Goal: Task Accomplishment & Management: Manage account settings

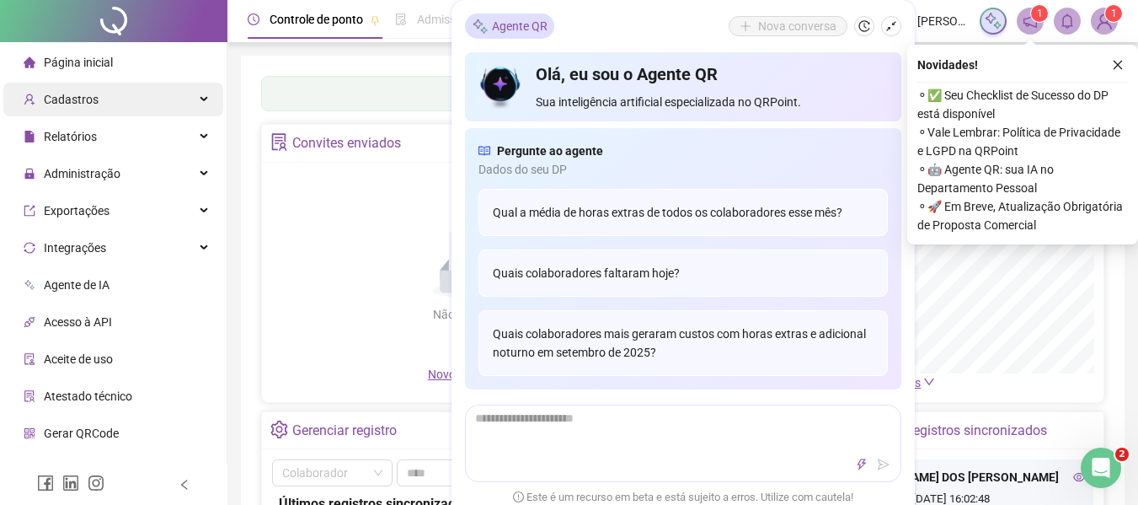
click at [201, 99] on icon at bounding box center [205, 99] width 8 height 0
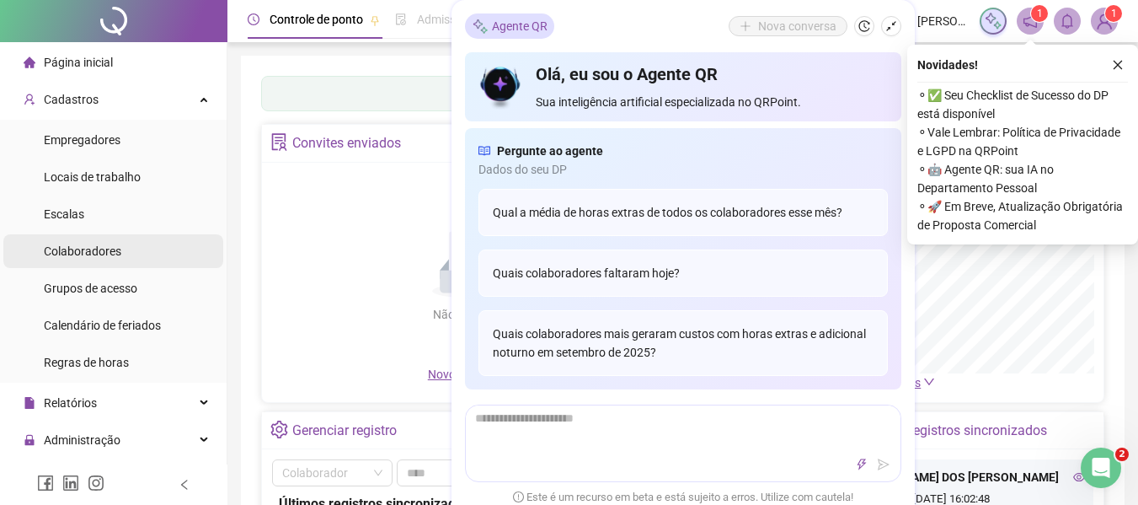
click at [99, 262] on div "Colaboradores" at bounding box center [83, 251] width 78 height 34
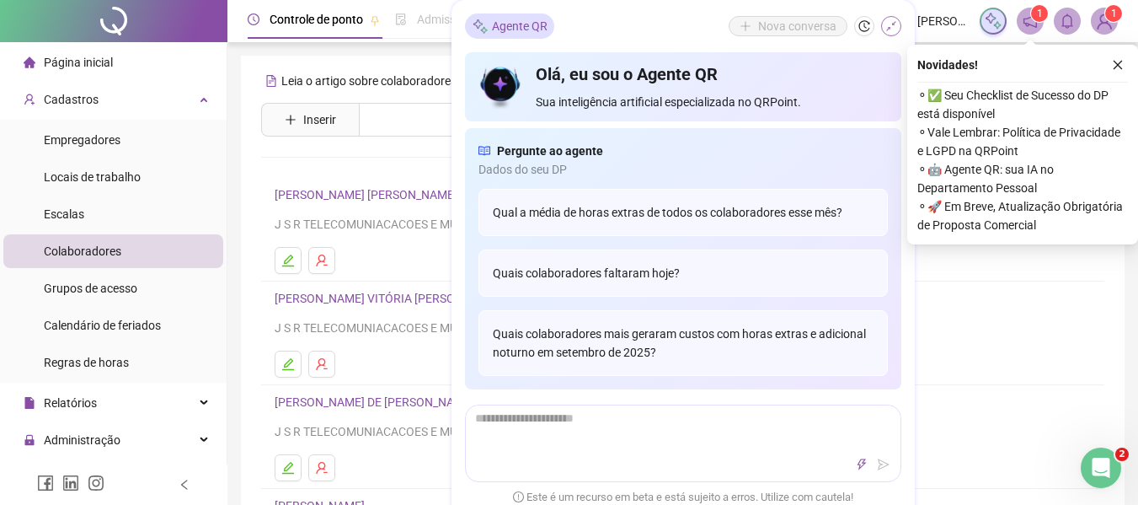
click at [890, 24] on icon "shrink" at bounding box center [891, 26] width 12 height 12
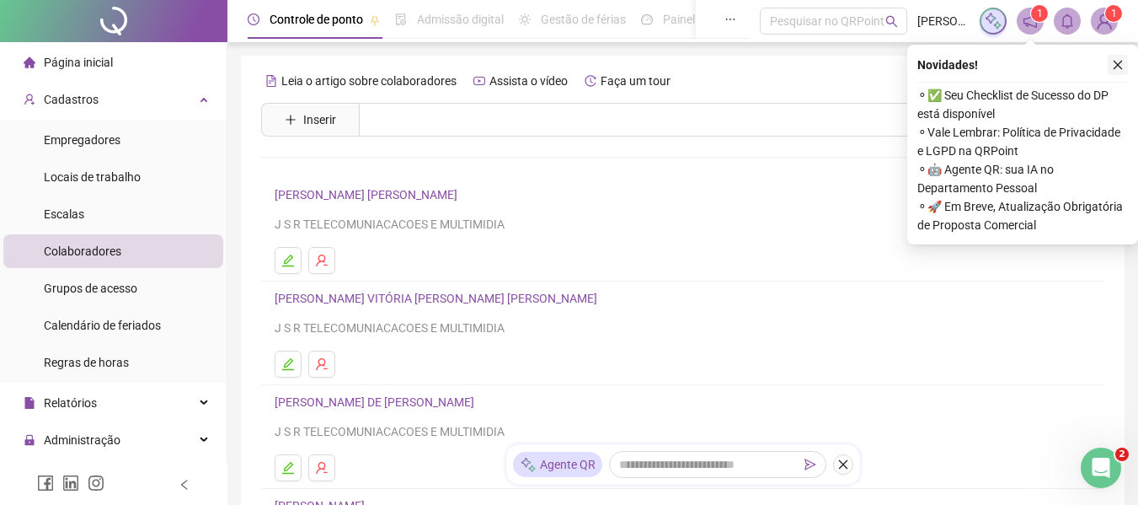
click at [1117, 71] on button "button" at bounding box center [1118, 65] width 20 height 20
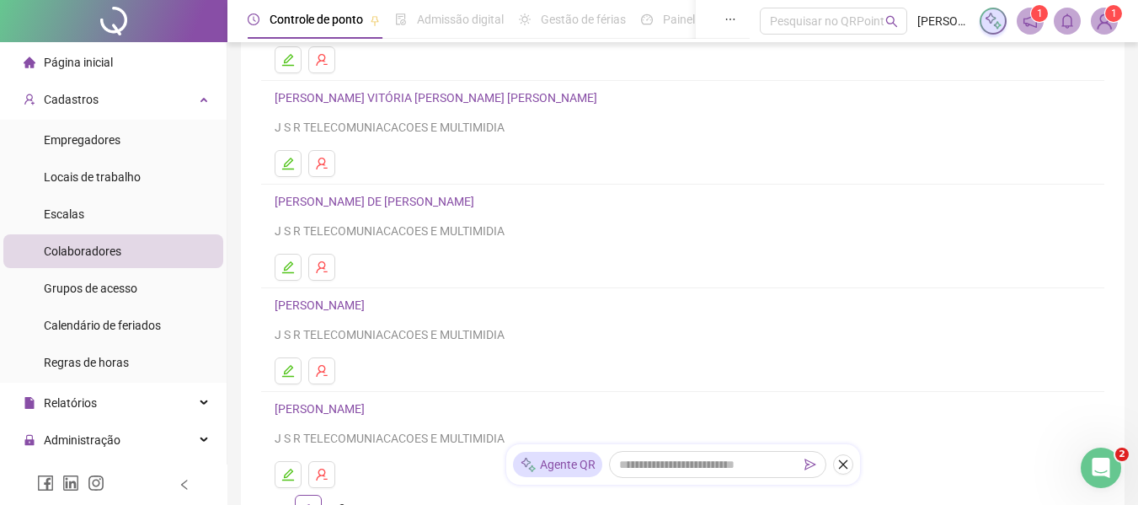
scroll to position [350, 0]
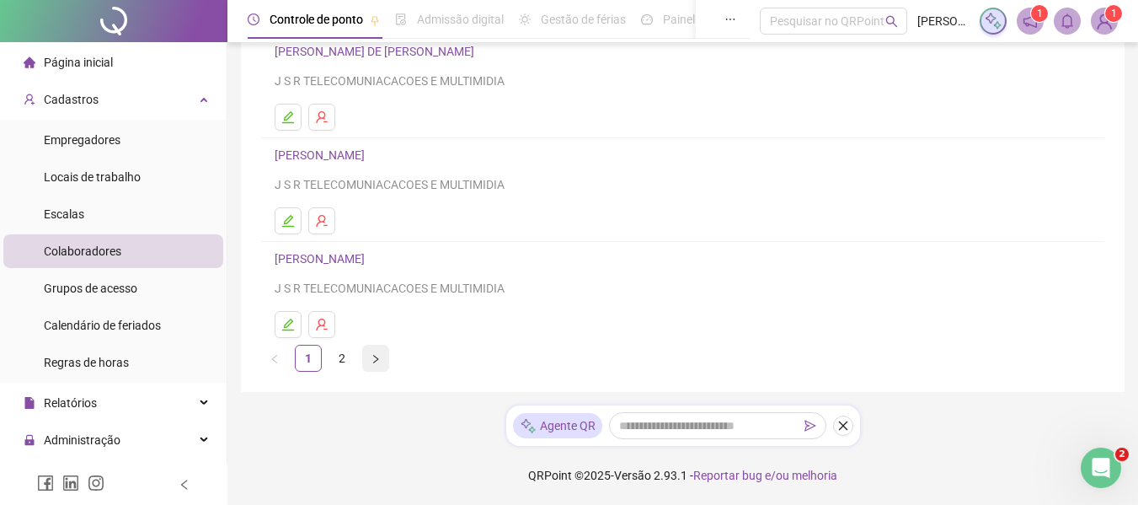
click at [368, 370] on button "button" at bounding box center [375, 358] width 27 height 27
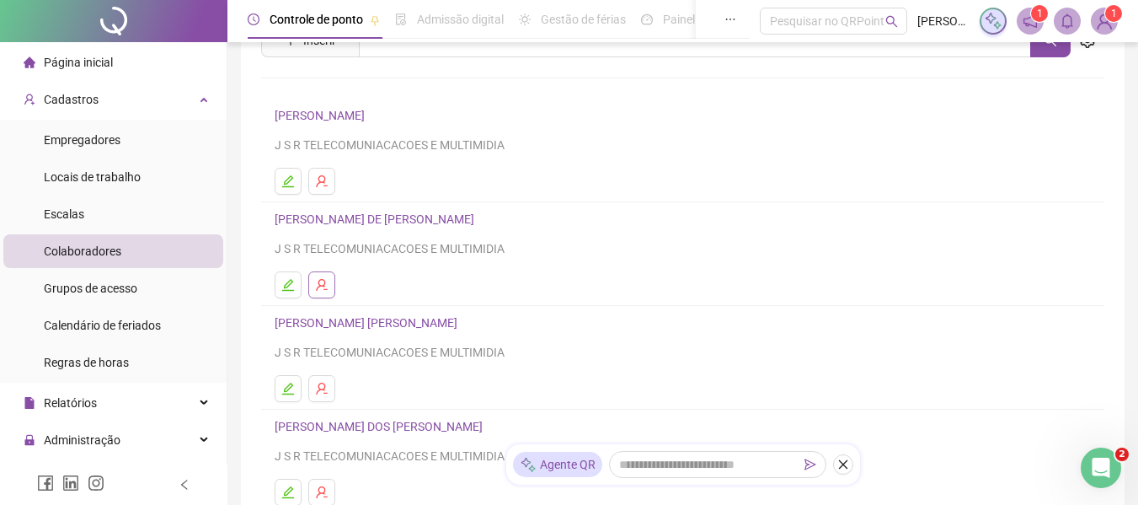
scroll to position [78, 0]
click at [282, 289] on icon "edit" at bounding box center [287, 285] width 13 height 13
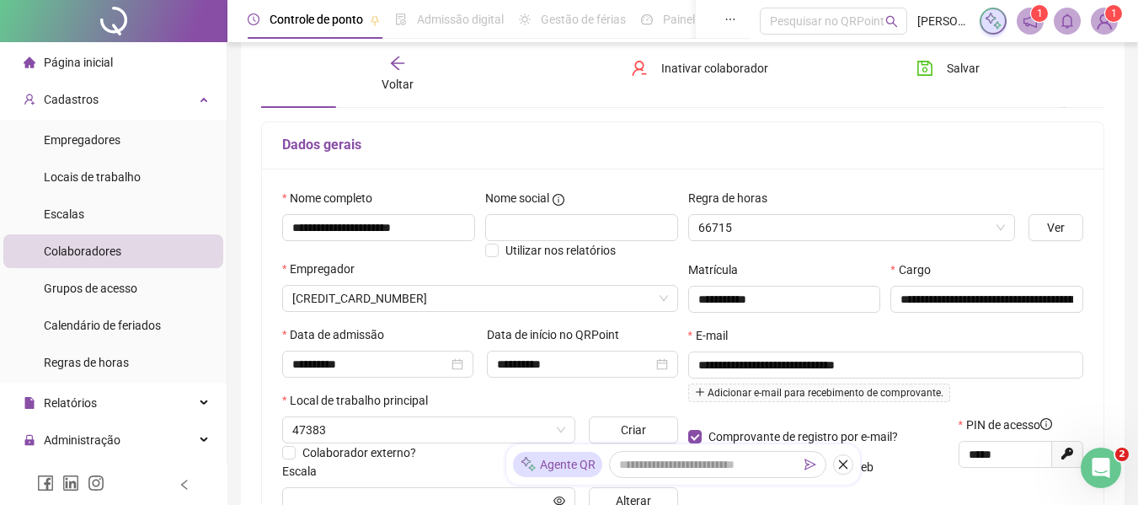
type input "**********"
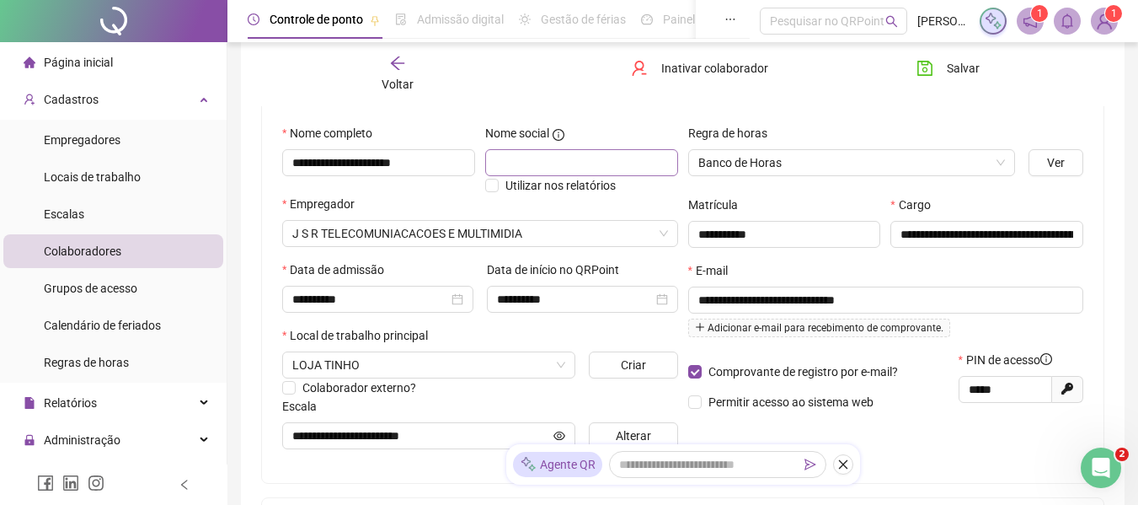
scroll to position [171, 0]
